Goal: Navigation & Orientation: Find specific page/section

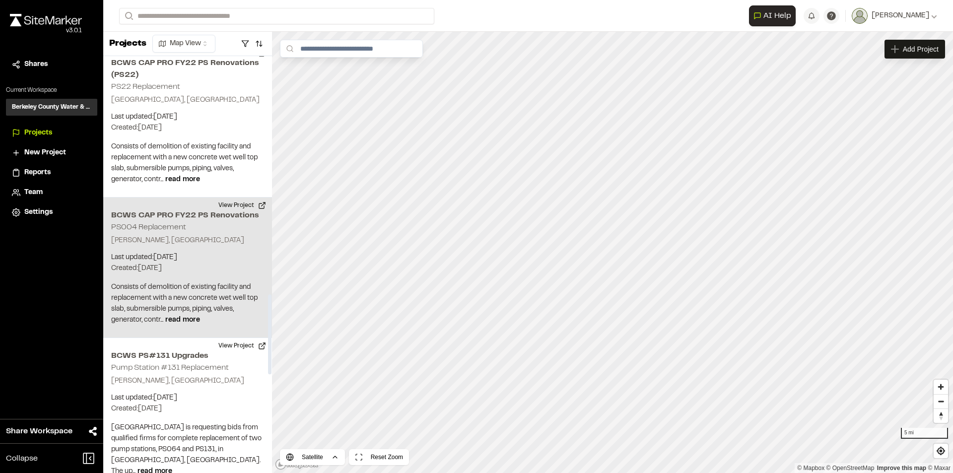
scroll to position [1290, 0]
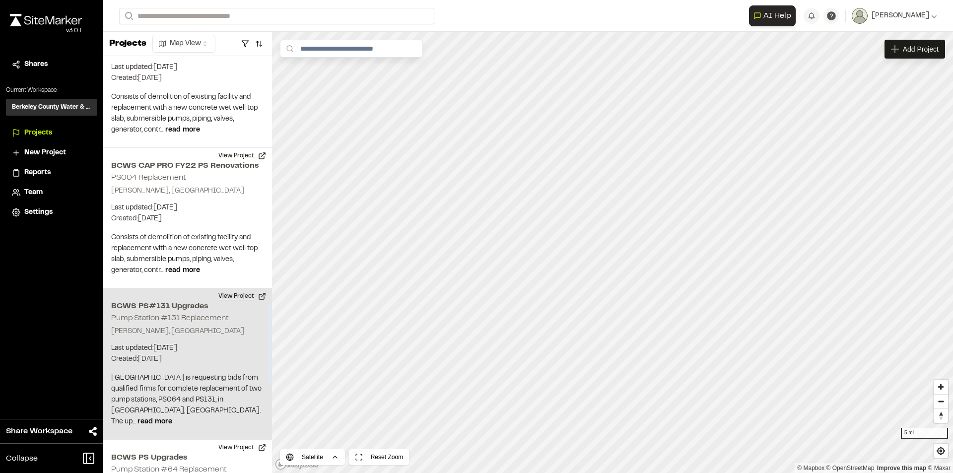
click at [240, 288] on button "View Project" at bounding box center [242, 296] width 60 height 16
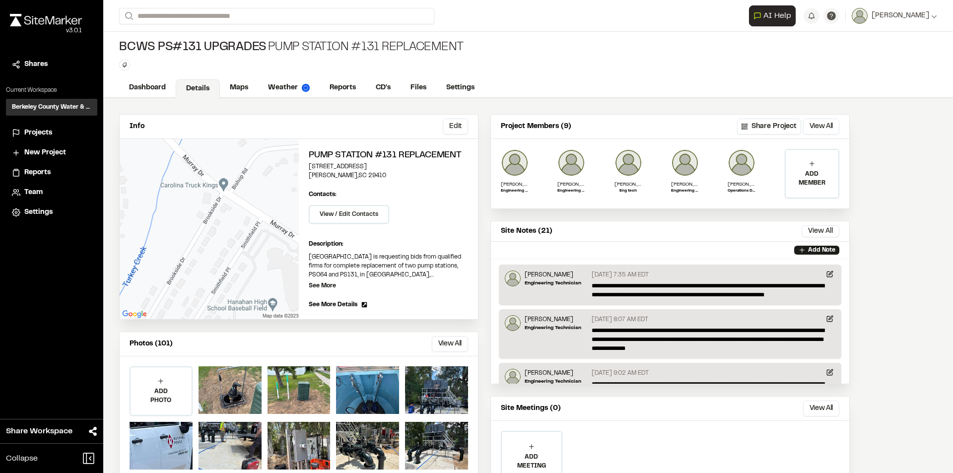
click at [456, 345] on button "View All" at bounding box center [450, 344] width 36 height 16
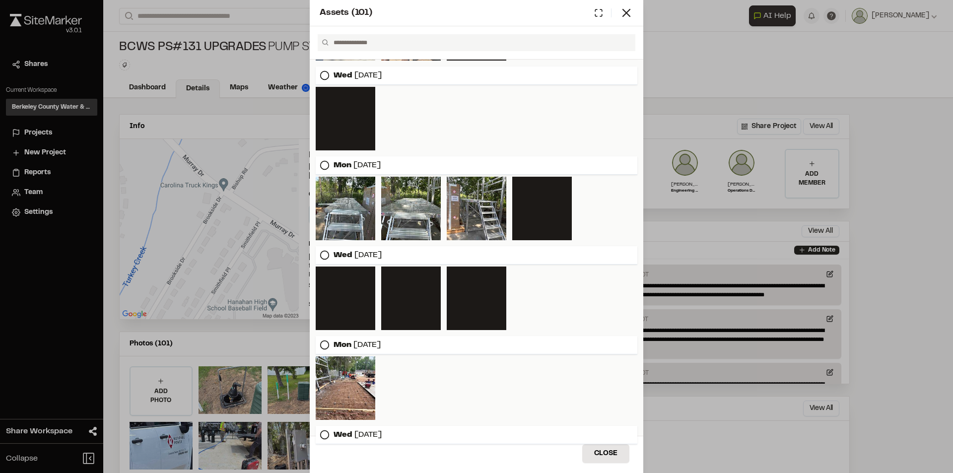
scroll to position [943, 0]
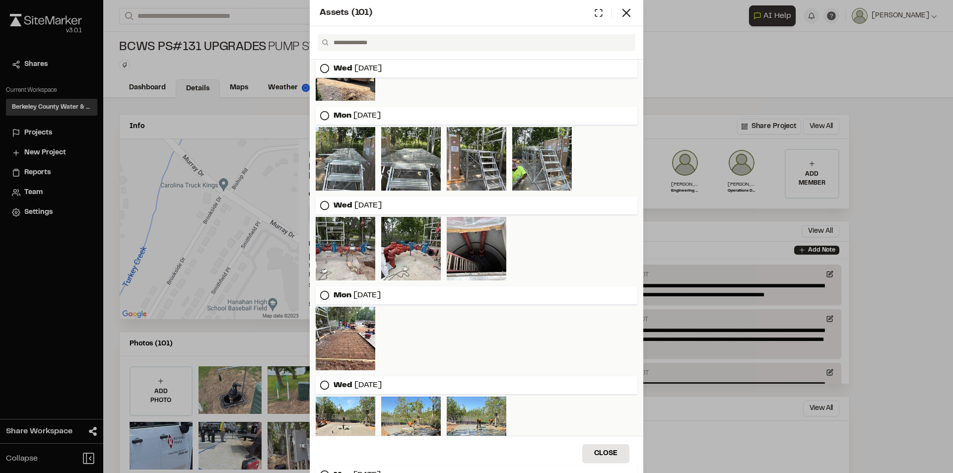
click at [326, 296] on icon at bounding box center [325, 295] width 10 height 10
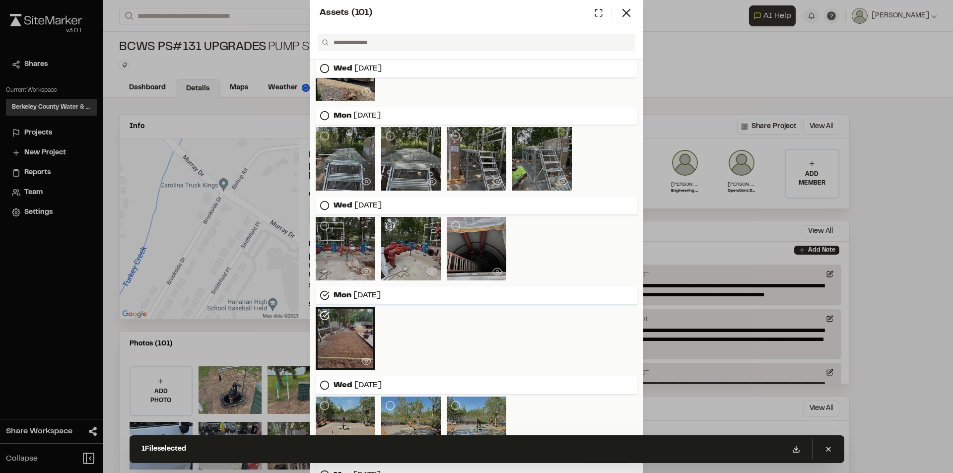
click at [326, 296] on icon at bounding box center [325, 295] width 10 height 10
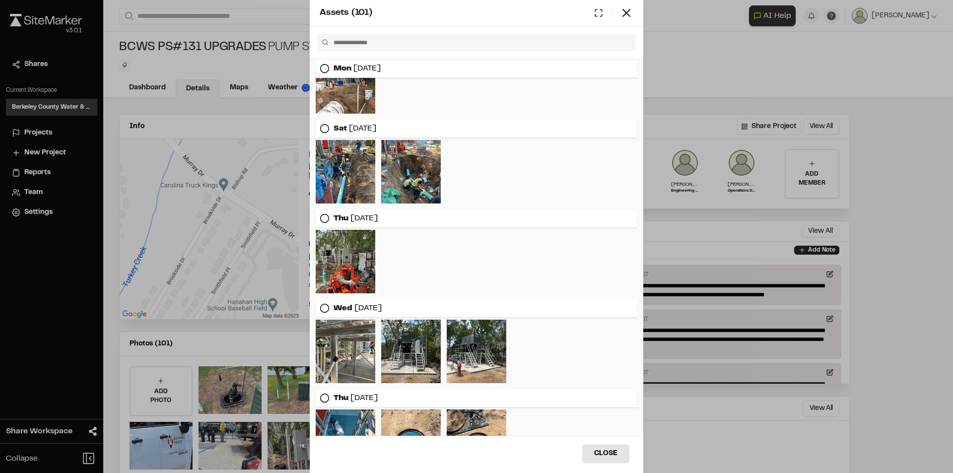
scroll to position [496, 0]
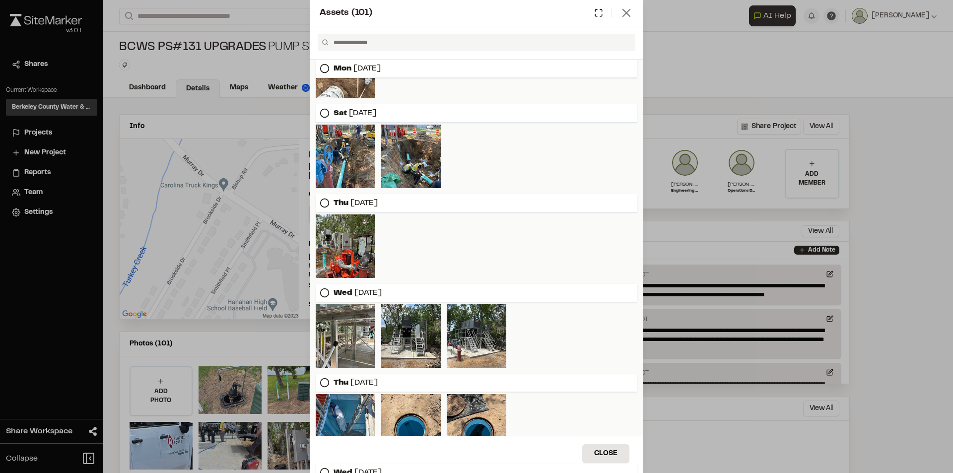
click at [629, 10] on line at bounding box center [626, 12] width 7 height 7
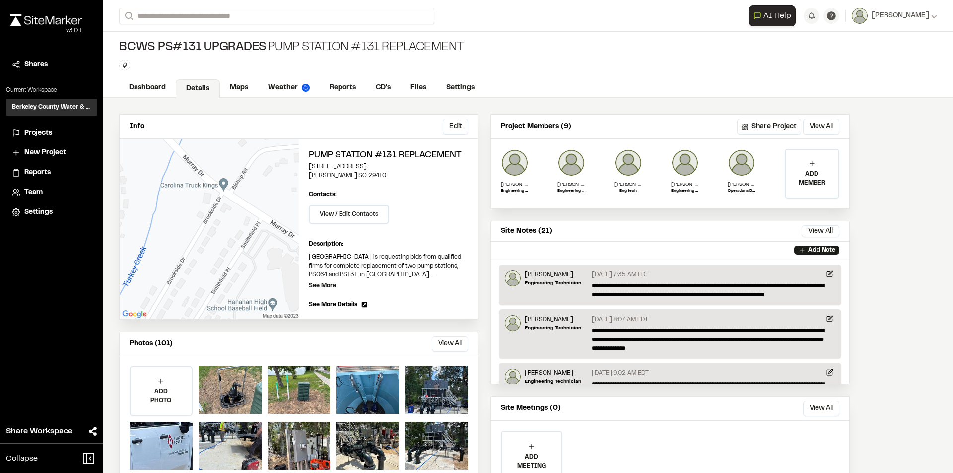
click at [46, 130] on span "Projects" at bounding box center [38, 133] width 28 height 11
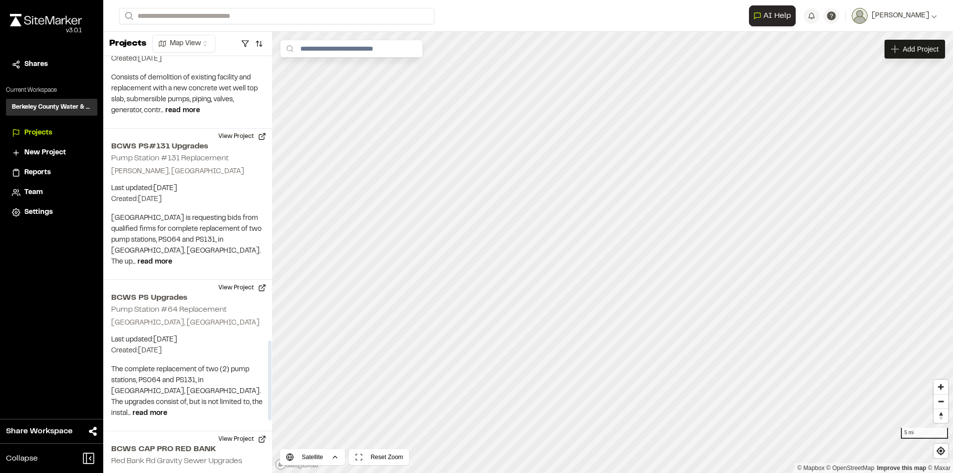
scroll to position [1489, 0]
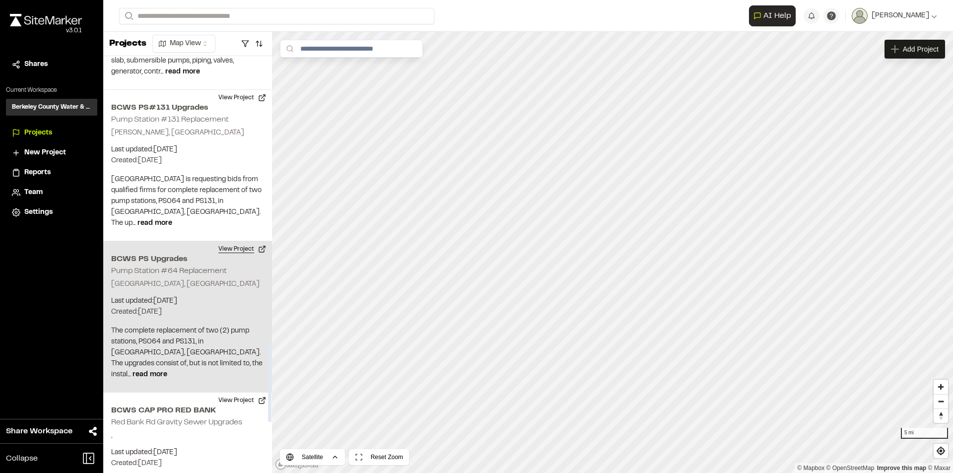
click at [235, 241] on button "View Project" at bounding box center [242, 249] width 60 height 16
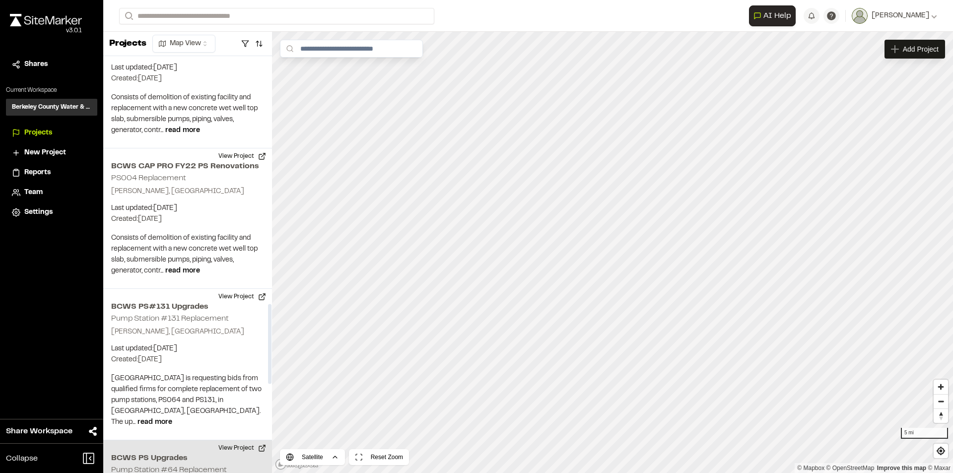
scroll to position [1290, 0]
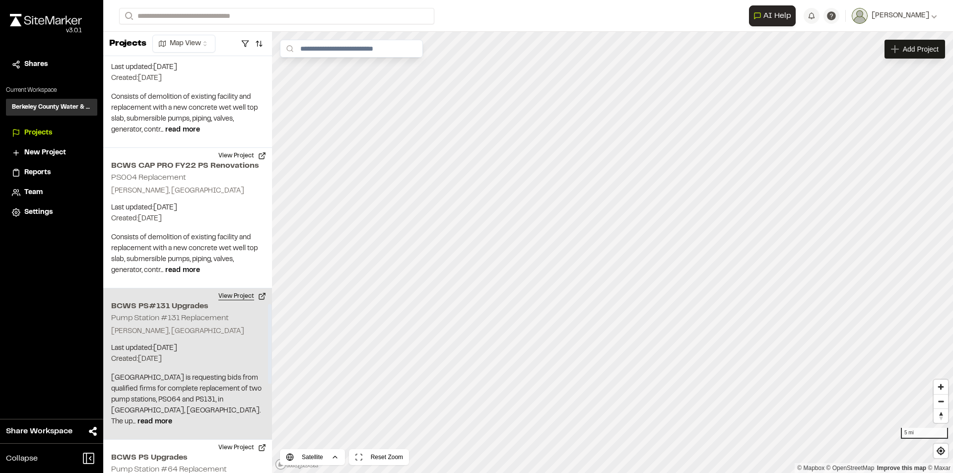
click at [239, 288] on button "View Project" at bounding box center [242, 296] width 60 height 16
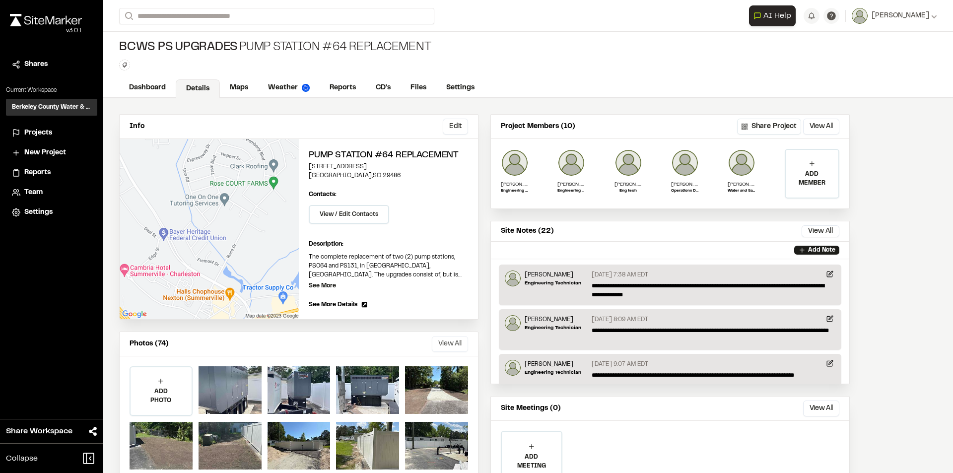
click at [443, 339] on button "View All" at bounding box center [450, 344] width 36 height 16
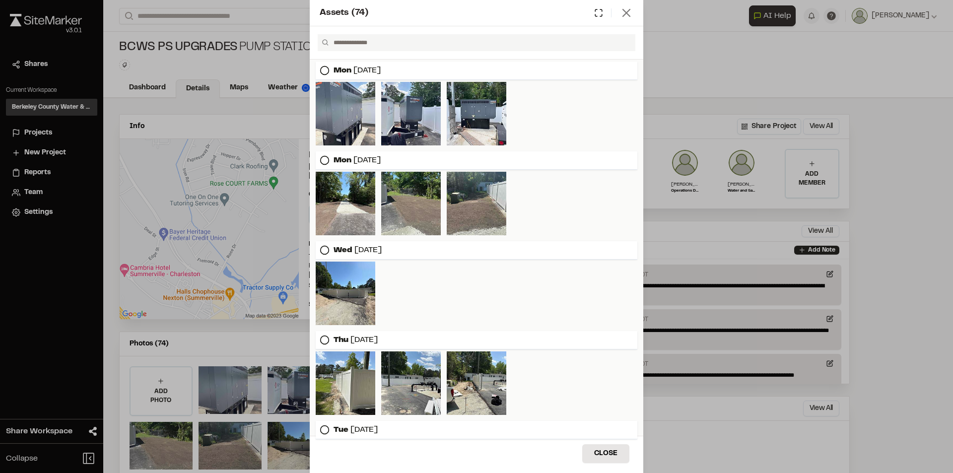
click at [626, 15] on icon at bounding box center [626, 13] width 14 height 14
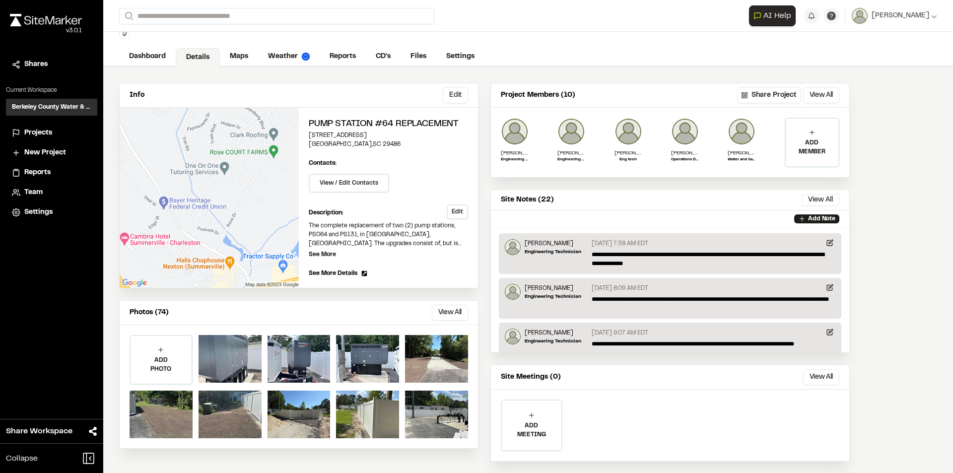
scroll to position [48, 0]
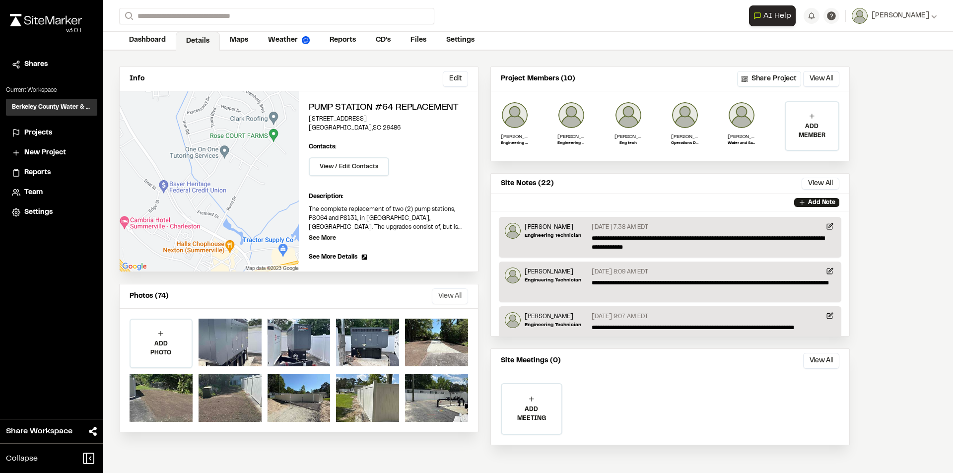
click at [444, 292] on button "View All" at bounding box center [450, 296] width 36 height 16
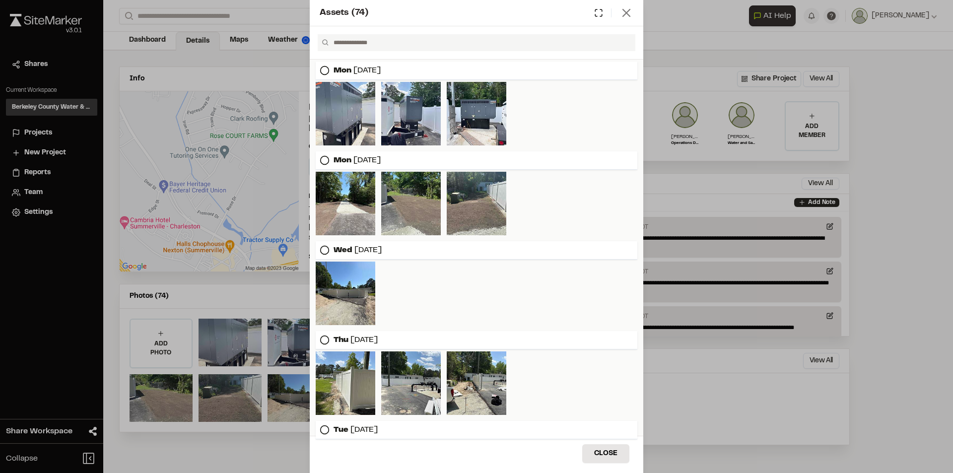
click at [627, 15] on icon at bounding box center [626, 13] width 14 height 14
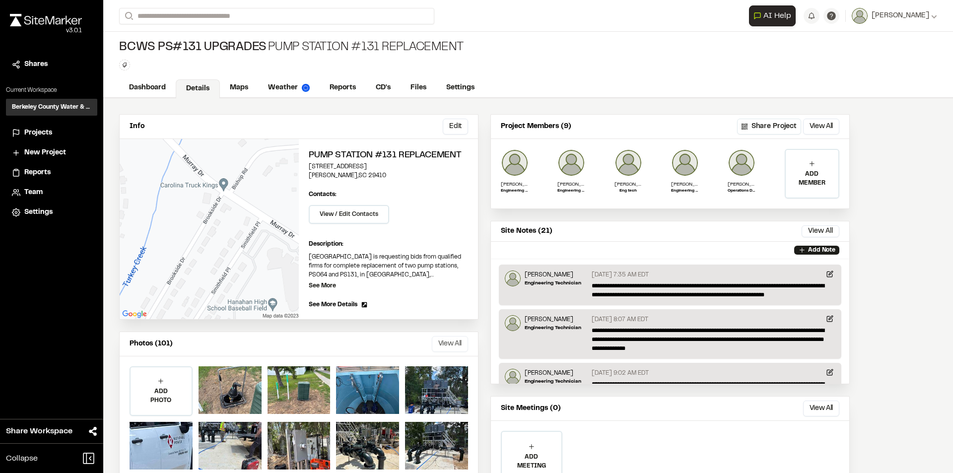
click at [447, 344] on button "View All" at bounding box center [450, 344] width 36 height 16
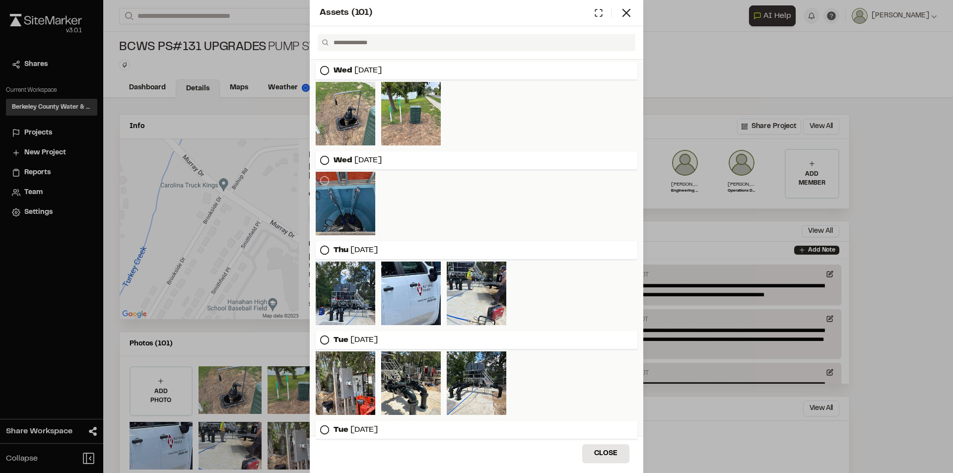
click at [351, 201] on div at bounding box center [346, 204] width 60 height 64
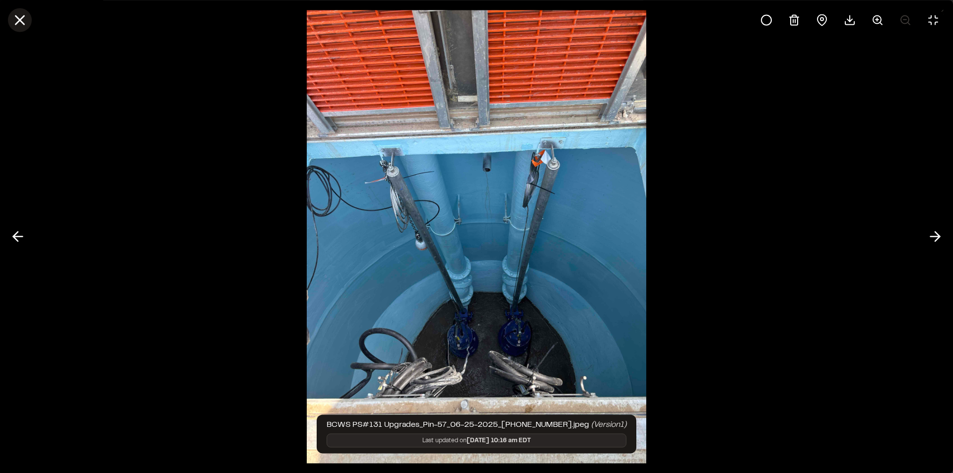
click at [18, 20] on line at bounding box center [20, 20] width 8 height 8
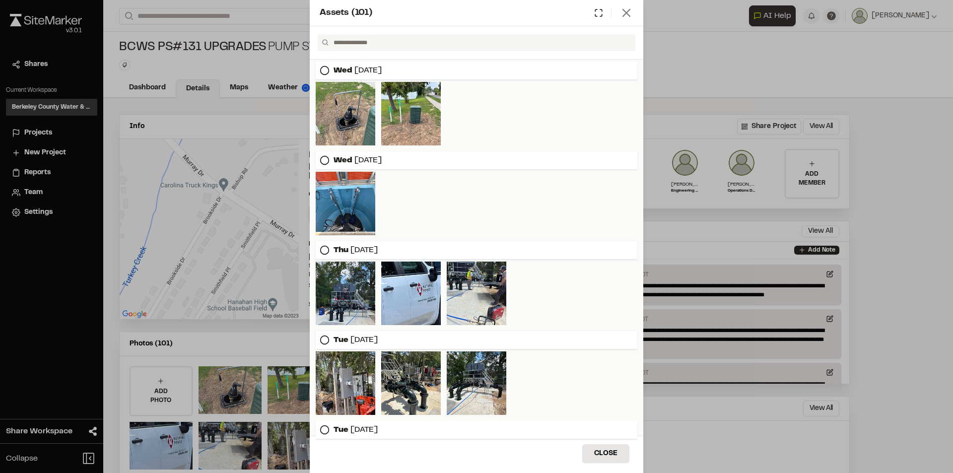
click at [631, 13] on icon at bounding box center [626, 13] width 14 height 14
